Goal: Task Accomplishment & Management: Use online tool/utility

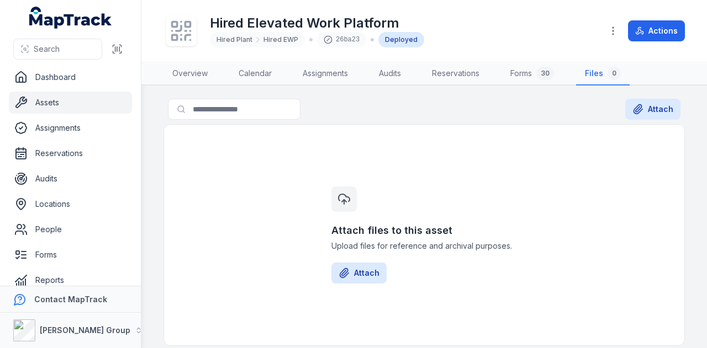
click at [61, 102] on link "Assets" at bounding box center [70, 103] width 123 height 22
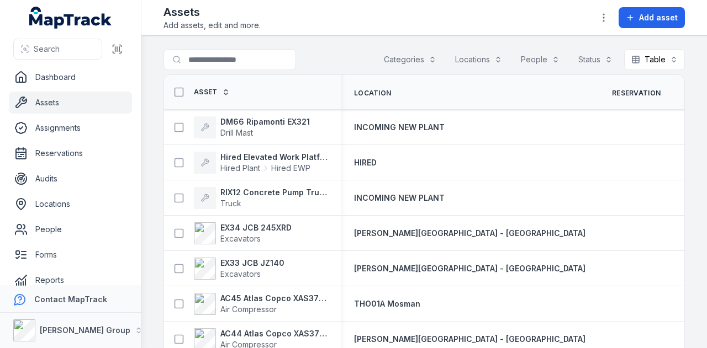
click at [414, 51] on button "Categories" at bounding box center [410, 59] width 67 height 21
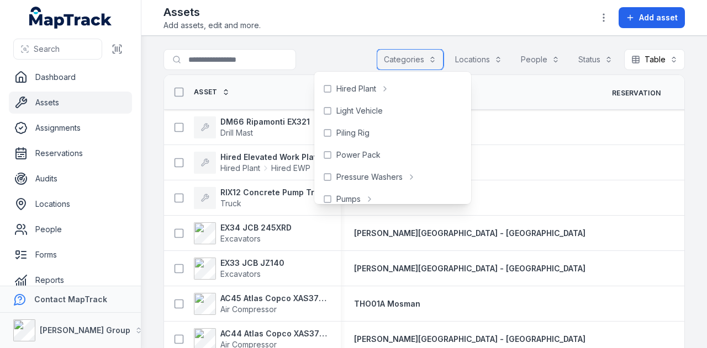
scroll to position [387, 0]
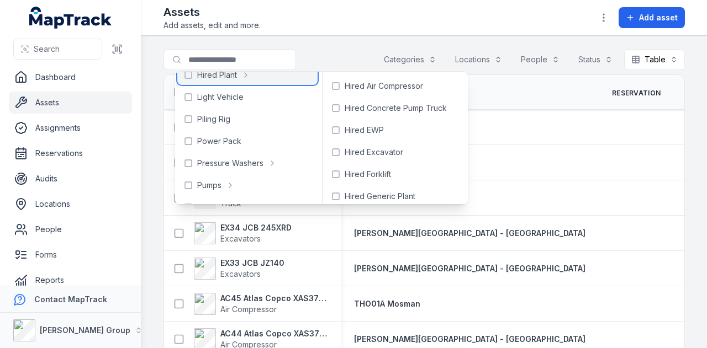
click at [188, 75] on icon at bounding box center [188, 75] width 9 height 9
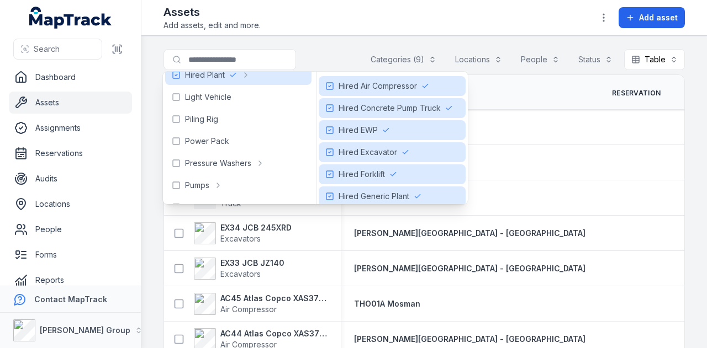
click at [298, 49] on div at bounding box center [251, 59] width 177 height 21
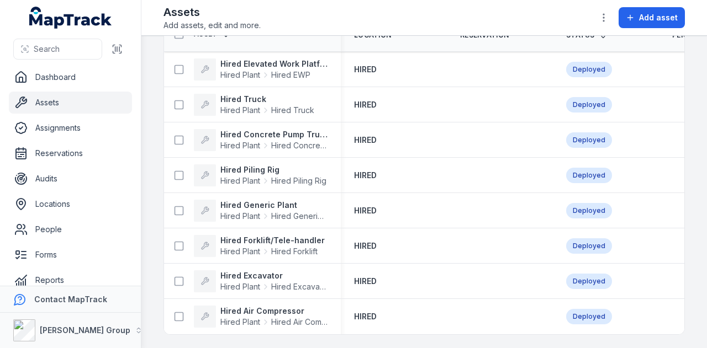
scroll to position [61, 0]
click at [234, 60] on strong "Hired Elevated Work Platform" at bounding box center [273, 64] width 107 height 11
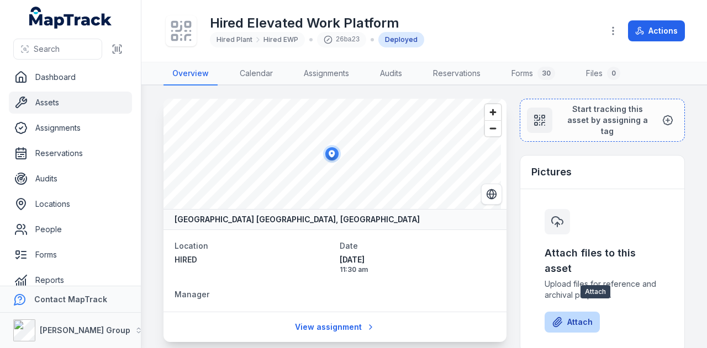
click at [575, 312] on button "Attach" at bounding box center [571, 322] width 55 height 21
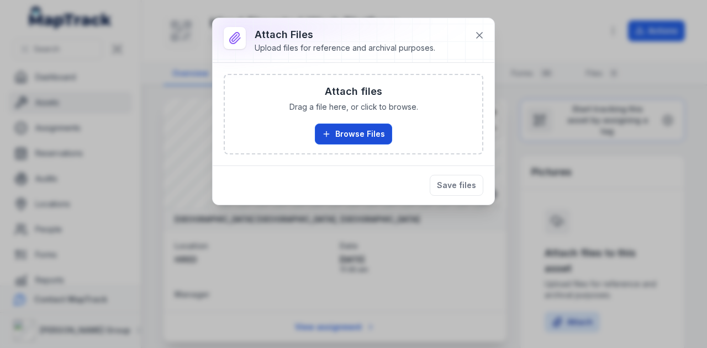
click at [372, 136] on button "Browse Files" at bounding box center [353, 134] width 77 height 21
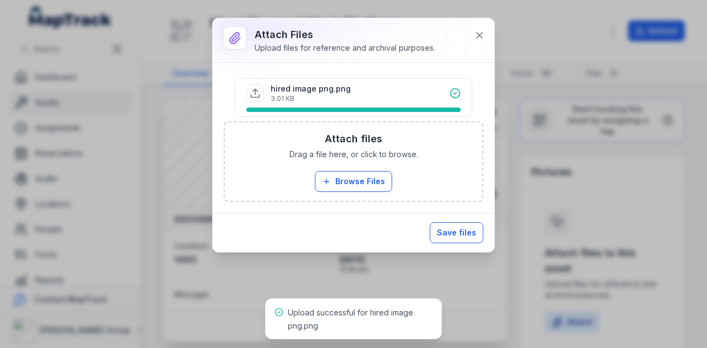
click at [466, 227] on button "Save files" at bounding box center [457, 233] width 54 height 21
